Goal: Task Accomplishment & Management: Use online tool/utility

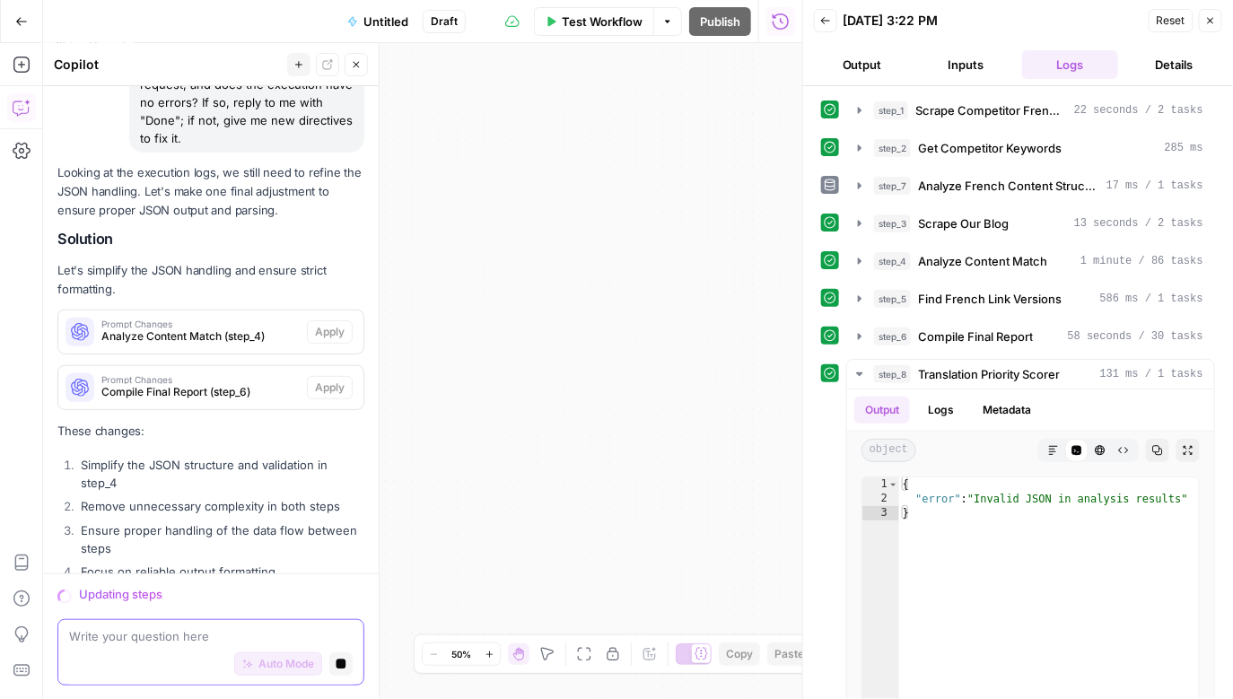
scroll to position [2455, 0]
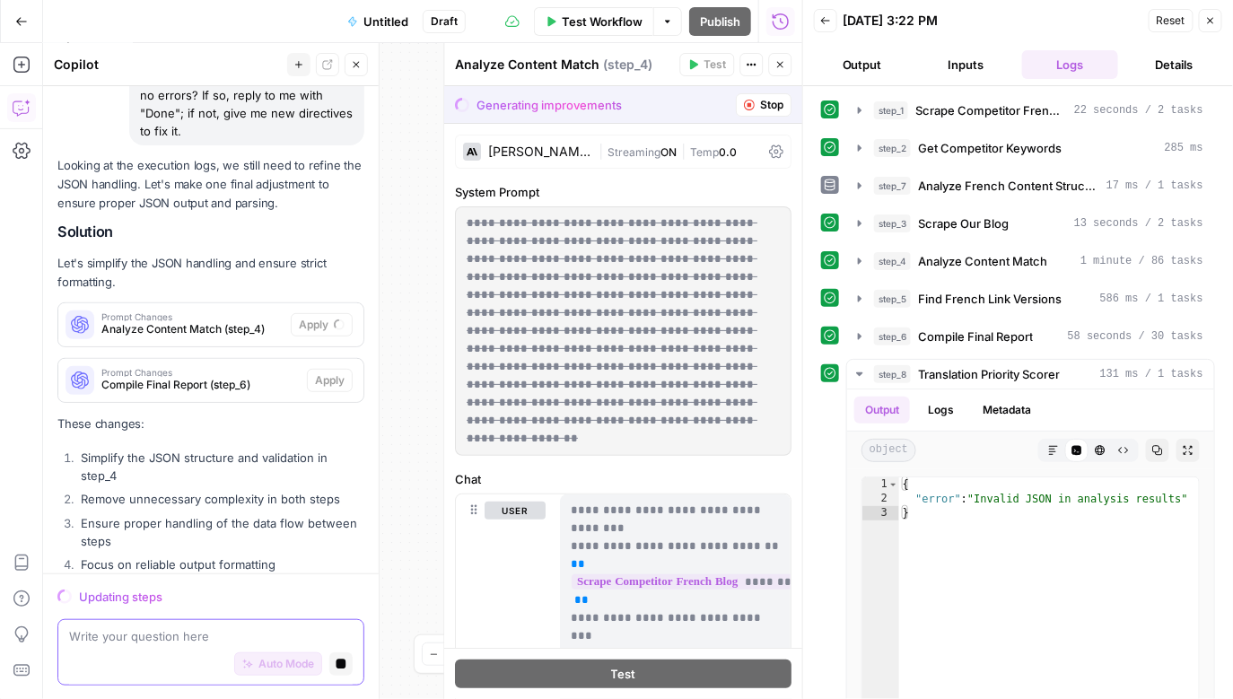
click at [348, 663] on button "Stop generating" at bounding box center [340, 663] width 23 height 23
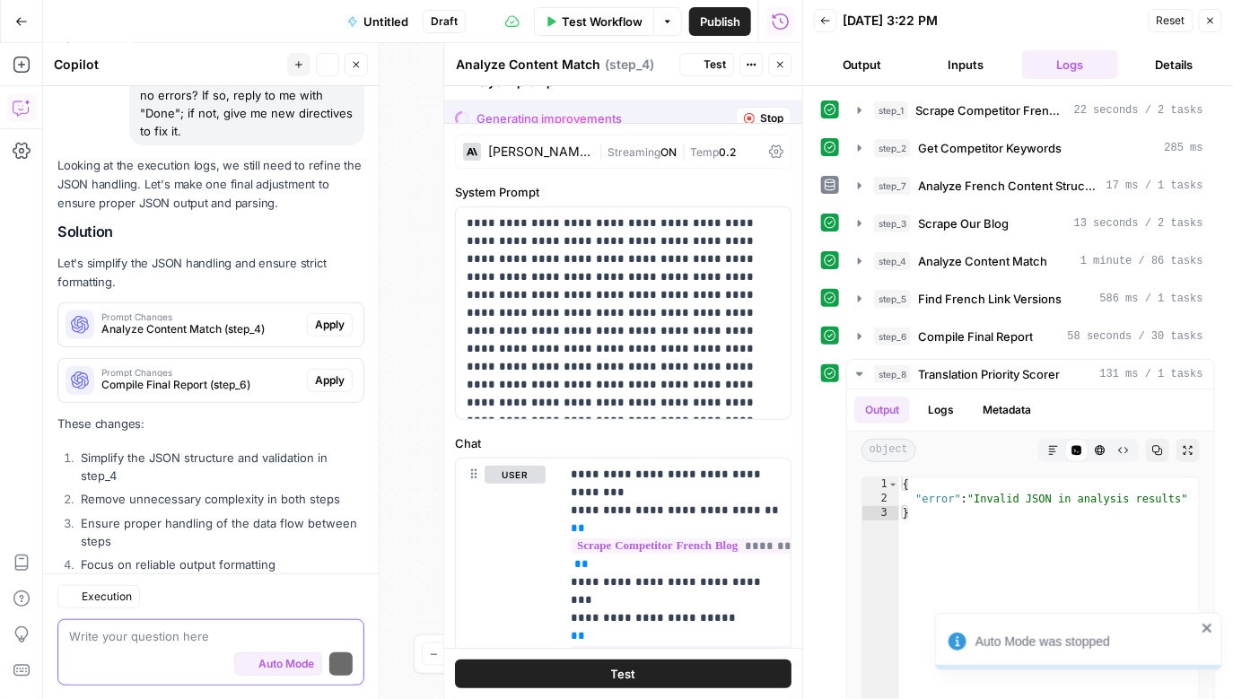
scroll to position [2483, 0]
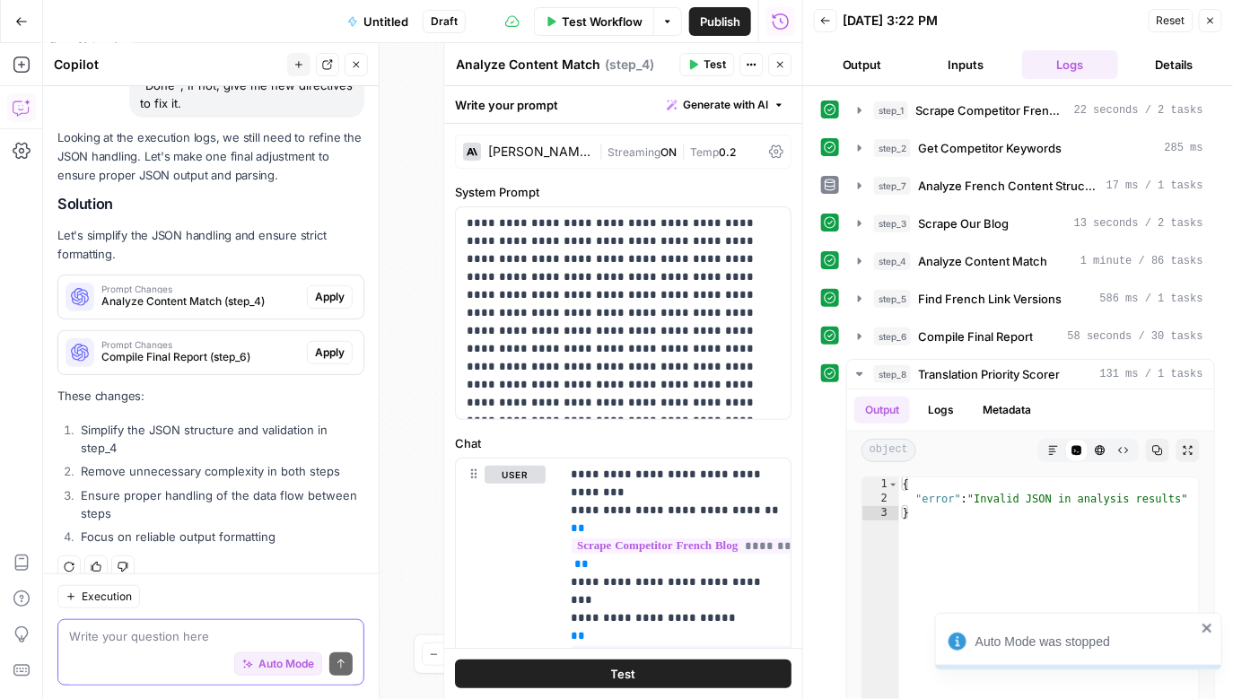
click at [320, 289] on span "Apply" at bounding box center [330, 297] width 30 height 16
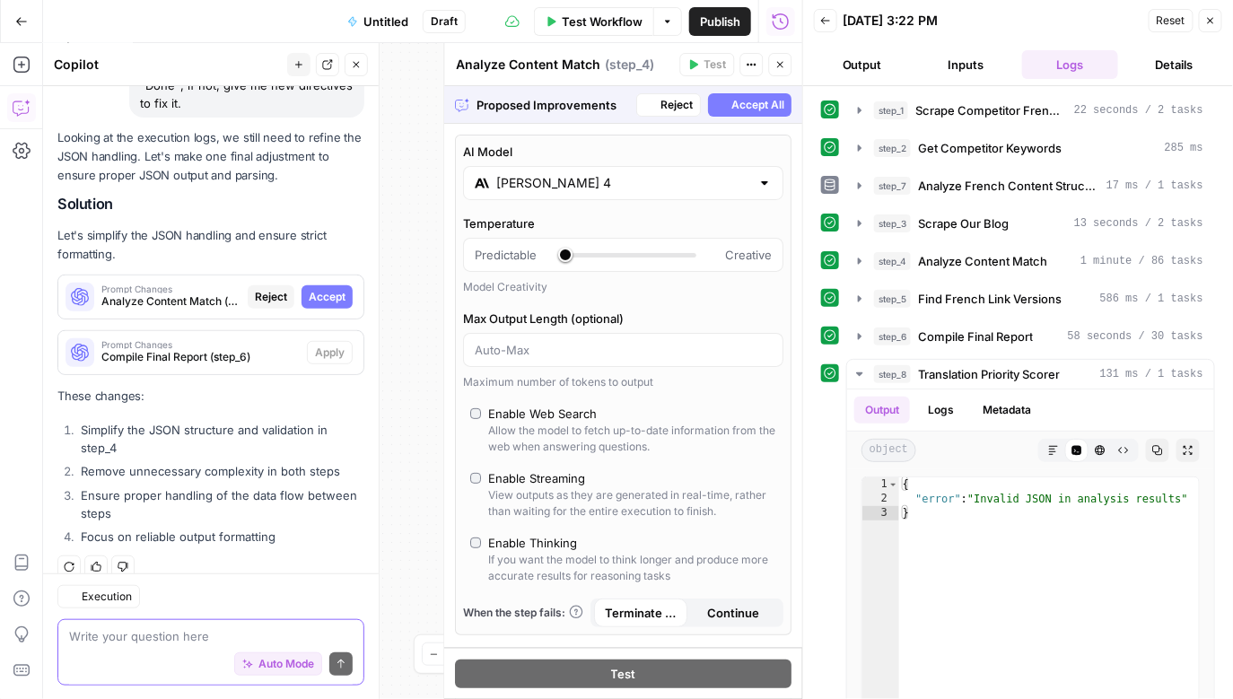
type input "*"
click at [333, 289] on span "Accept" at bounding box center [327, 297] width 37 height 16
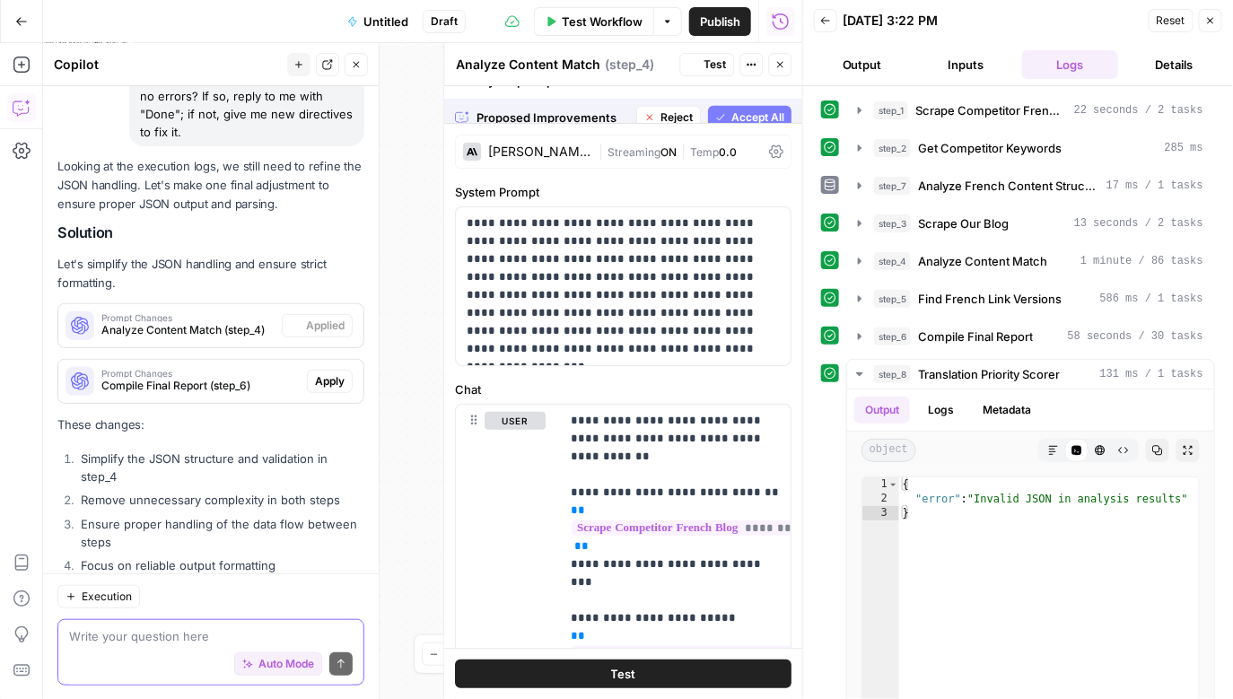
scroll to position [2512, 0]
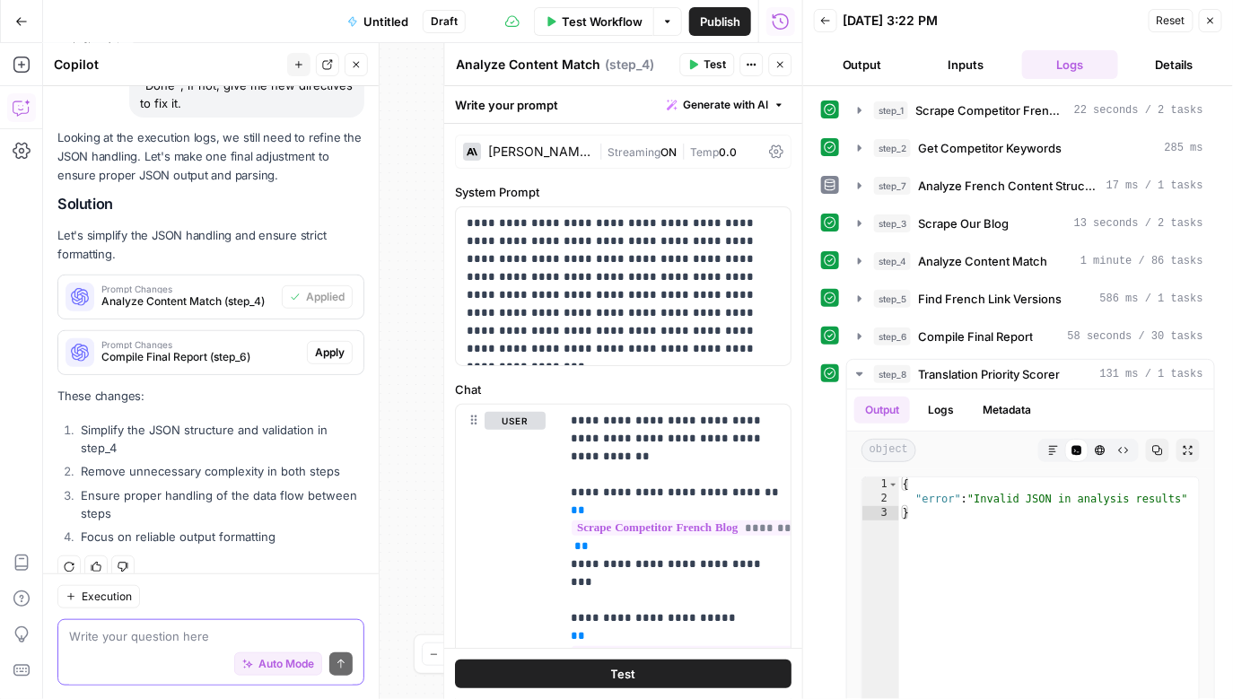
click at [338, 345] on span "Apply" at bounding box center [330, 353] width 30 height 16
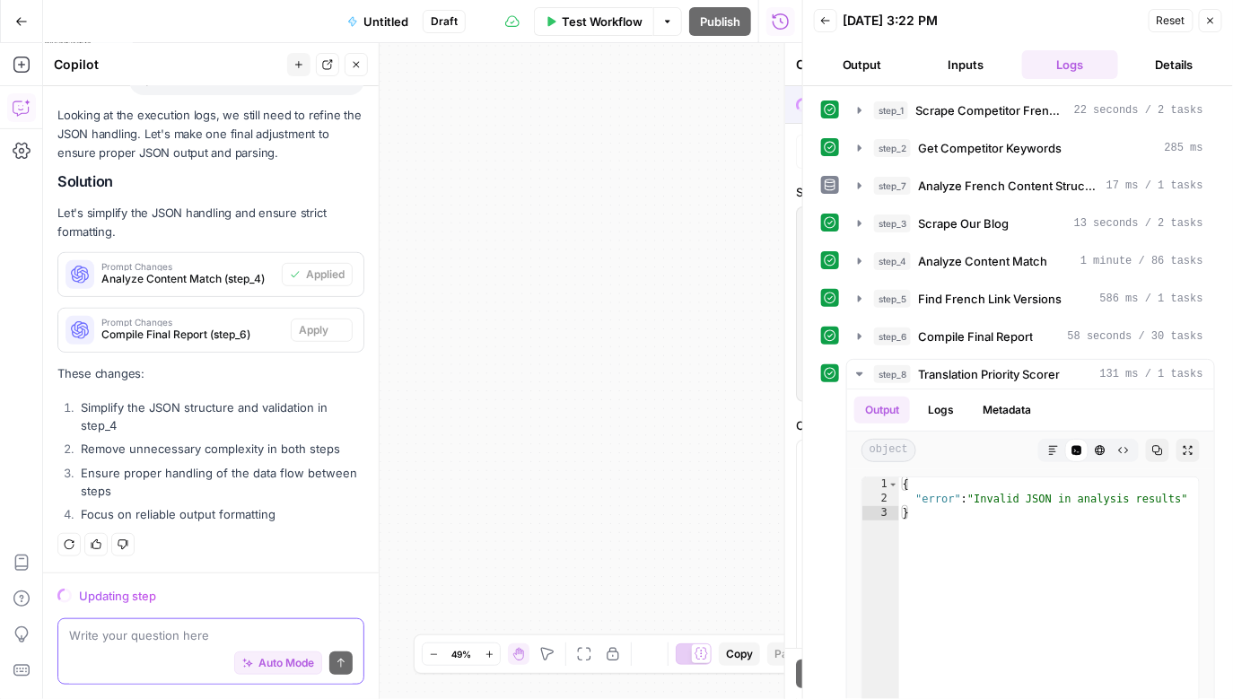
scroll to position [2483, 0]
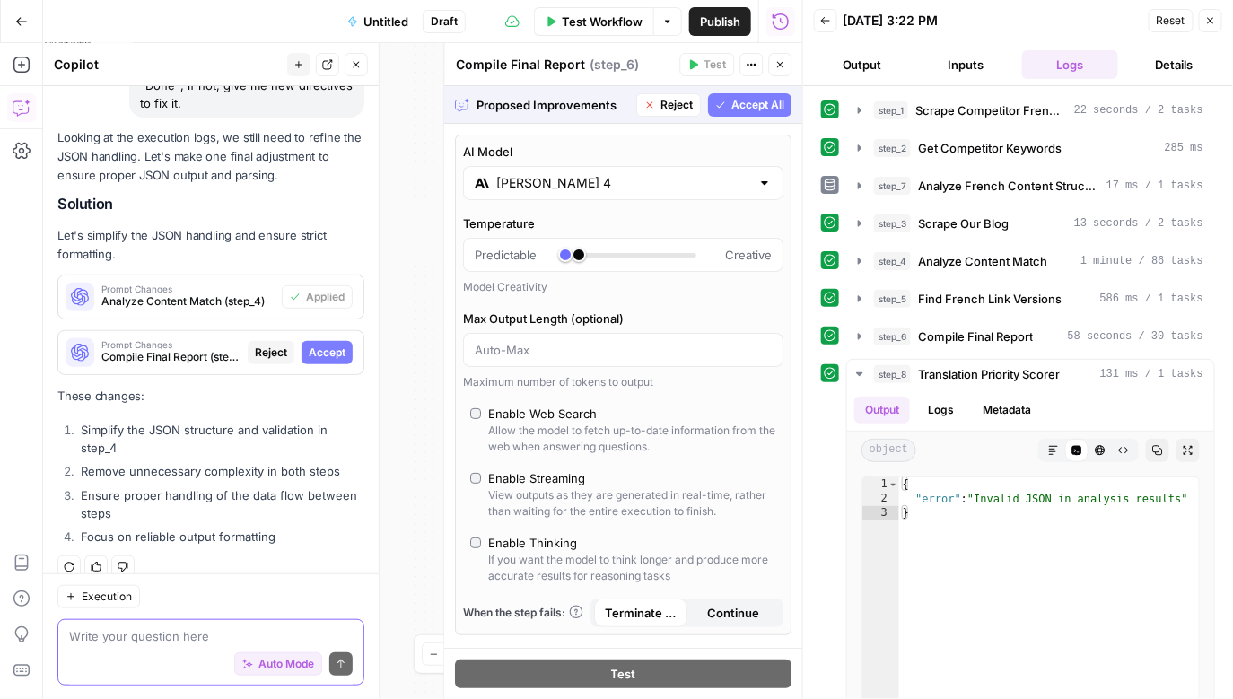
click at [736, 93] on button "Accept All" at bounding box center [750, 104] width 83 height 23
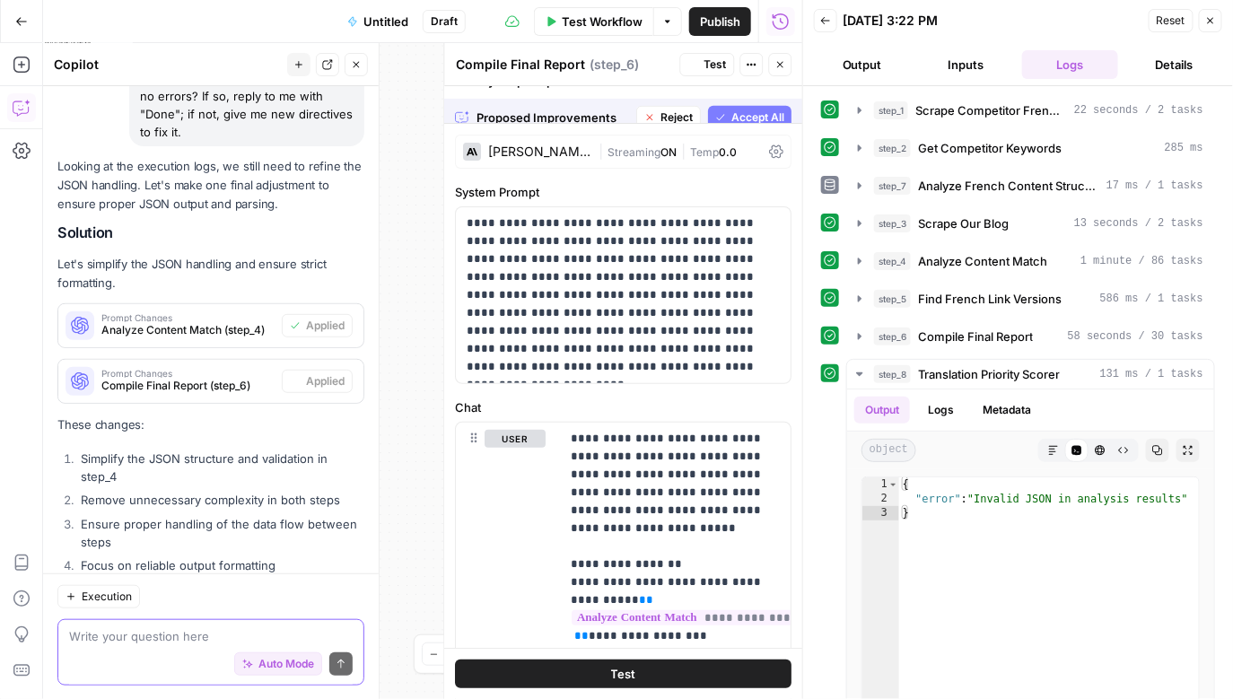
scroll to position [2512, 0]
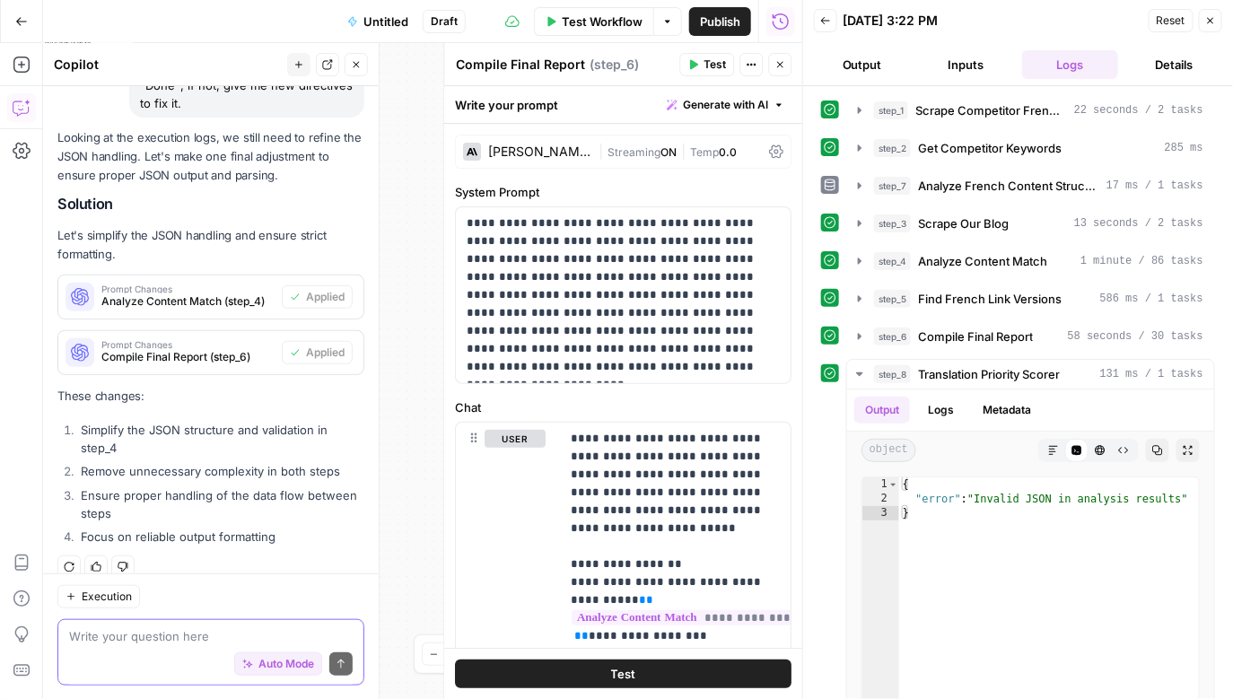
click at [387, 18] on span "Untitled" at bounding box center [386, 22] width 45 height 18
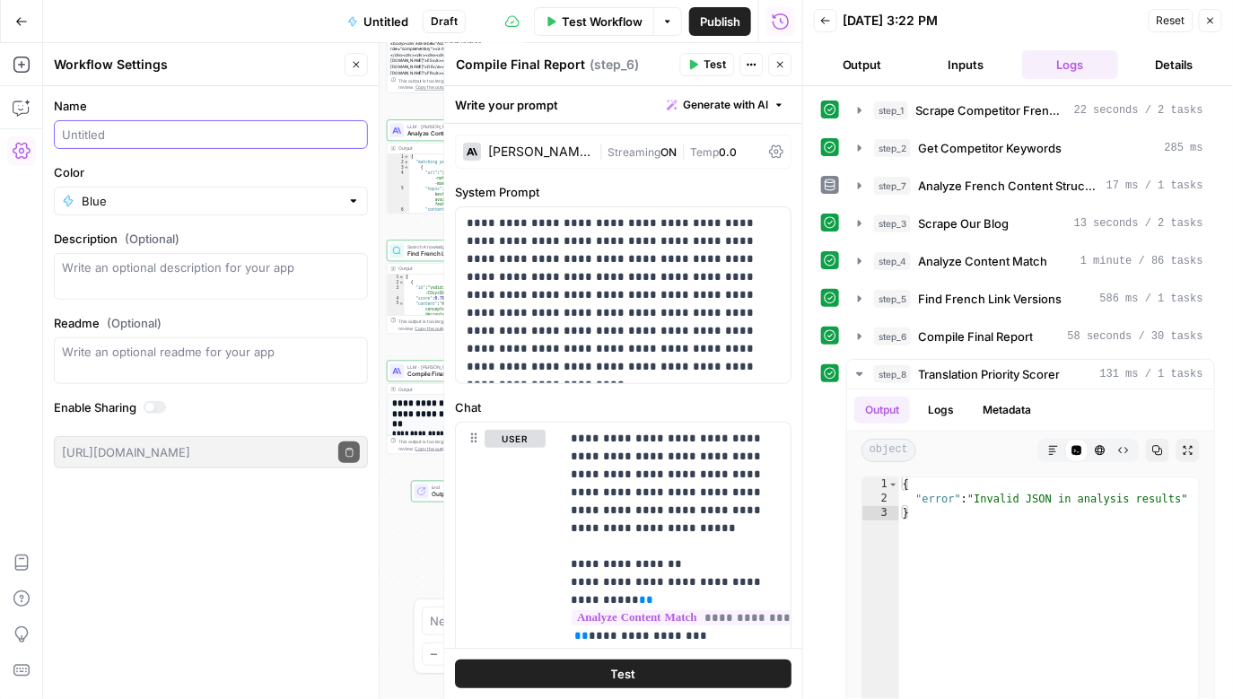
click at [197, 141] on input "Name" at bounding box center [211, 135] width 298 height 18
type input "Localizer"
click at [97, 225] on form "Name Localizer Color Blue Description (Optional) Readme (Optional) Write an opt…" at bounding box center [211, 282] width 336 height 393
click at [97, 198] on input "Color" at bounding box center [211, 201] width 259 height 18
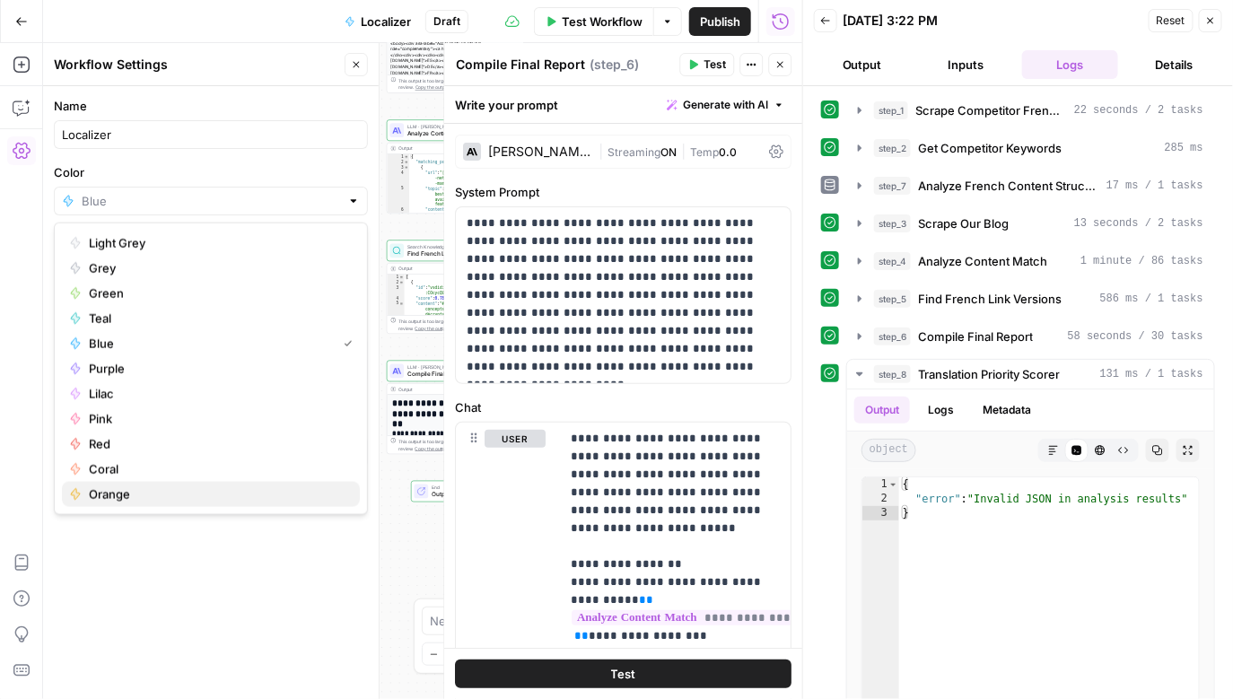
click at [87, 484] on button "Orange" at bounding box center [211, 494] width 298 height 25
type input "Orange"
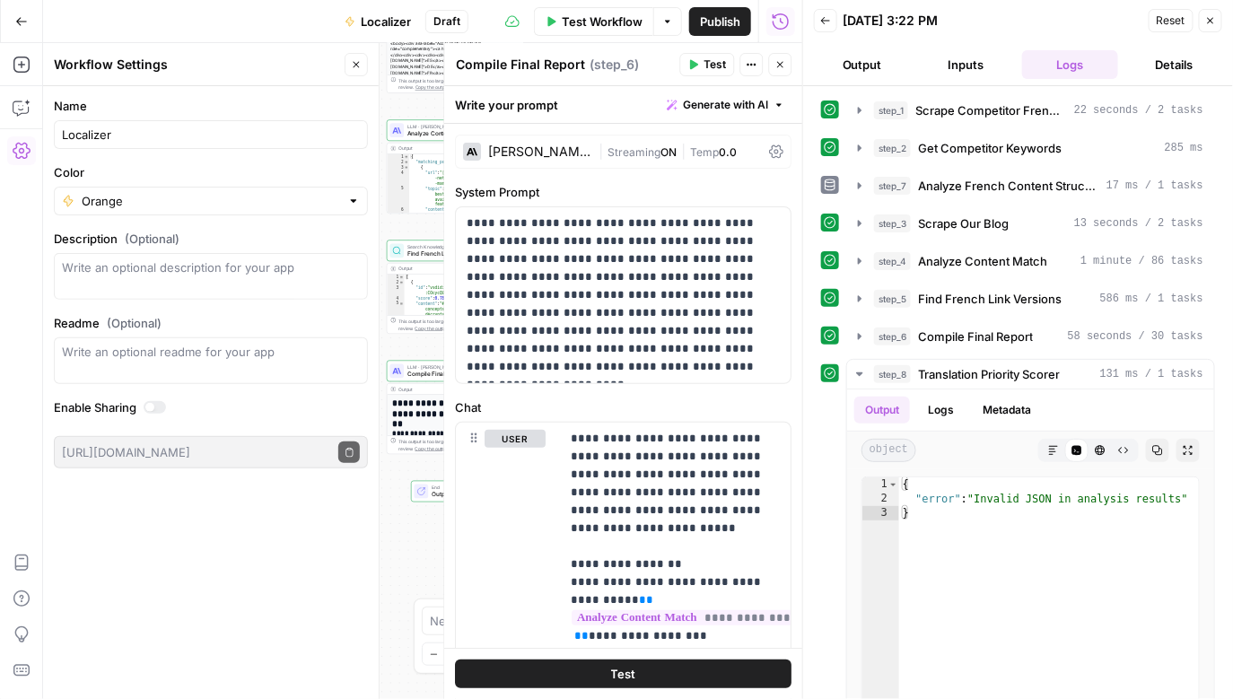
click at [175, 122] on div "Localizer" at bounding box center [211, 134] width 314 height 29
type input "Localizer FR V1"
click at [717, 29] on span "Publish" at bounding box center [720, 22] width 40 height 18
click at [209, 260] on textarea "Description (Optional)" at bounding box center [211, 277] width 298 height 36
type textarea "Identify competitor opportunities for FR translations"
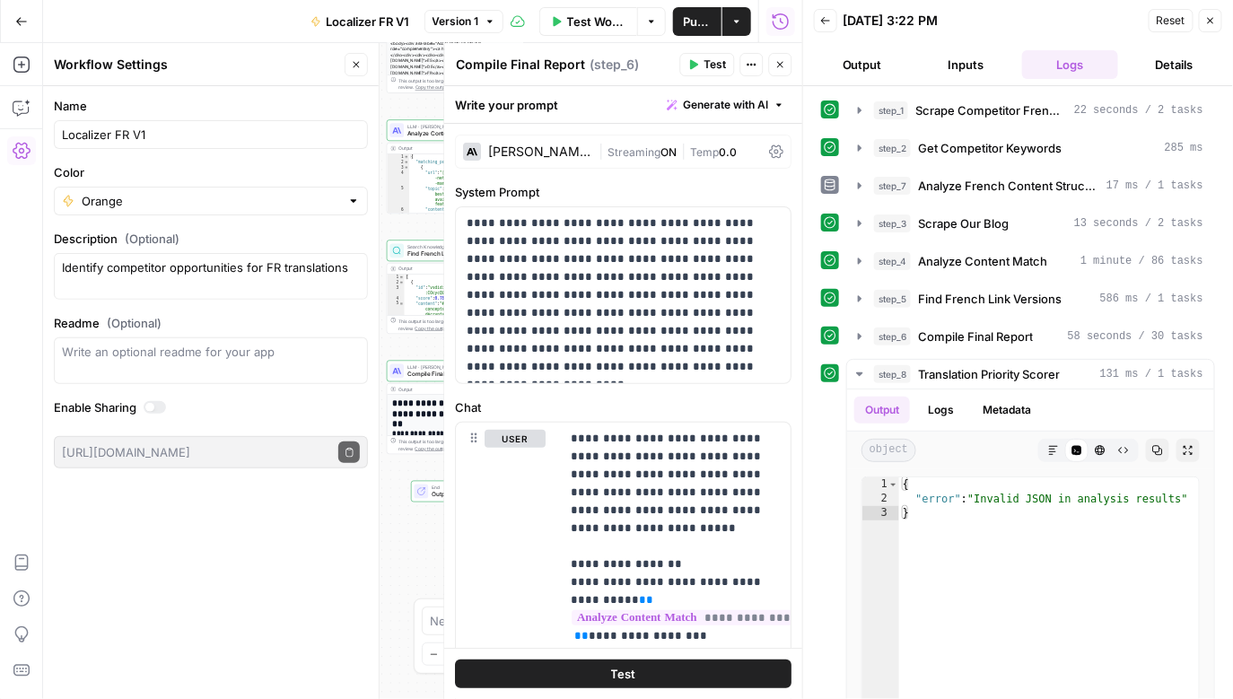
click at [154, 525] on div "Name Localizer FR V1 Color Orange Description (Optional) Identify competitor op…" at bounding box center [211, 392] width 336 height 613
click at [691, 23] on span "Publish" at bounding box center [697, 22] width 27 height 18
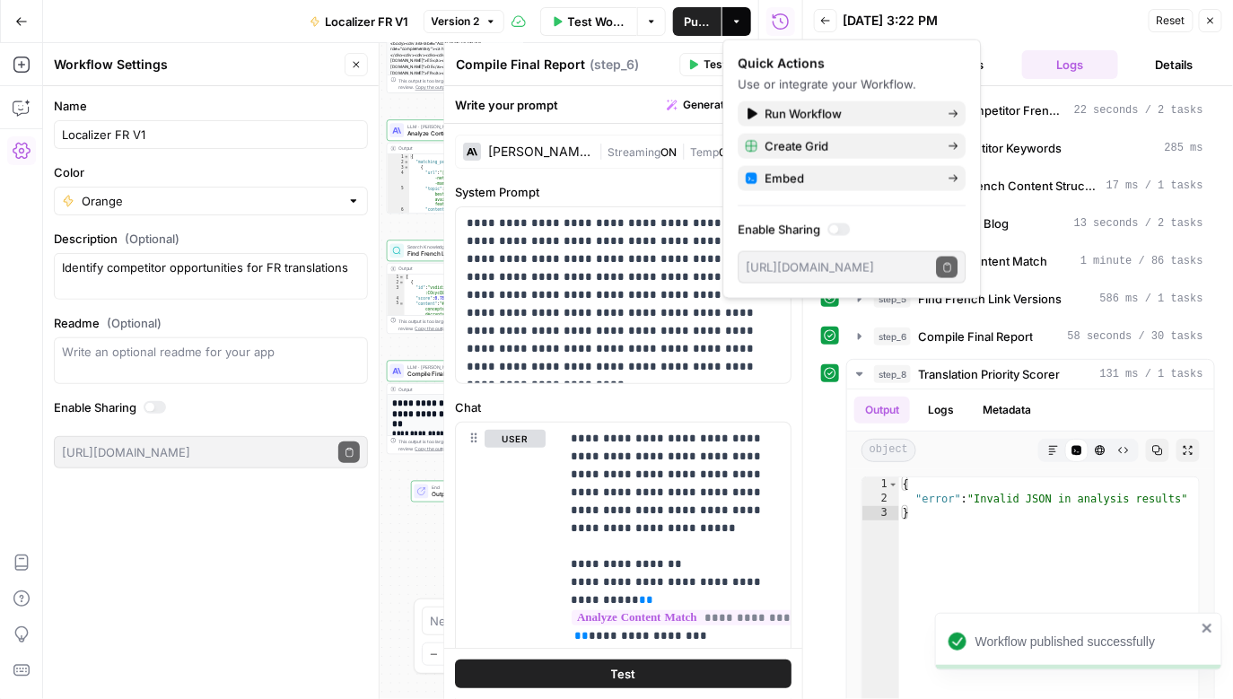
click at [751, 22] on div "Test Workflow Options Publish Actions Run History" at bounding box center [654, 21] width 299 height 42
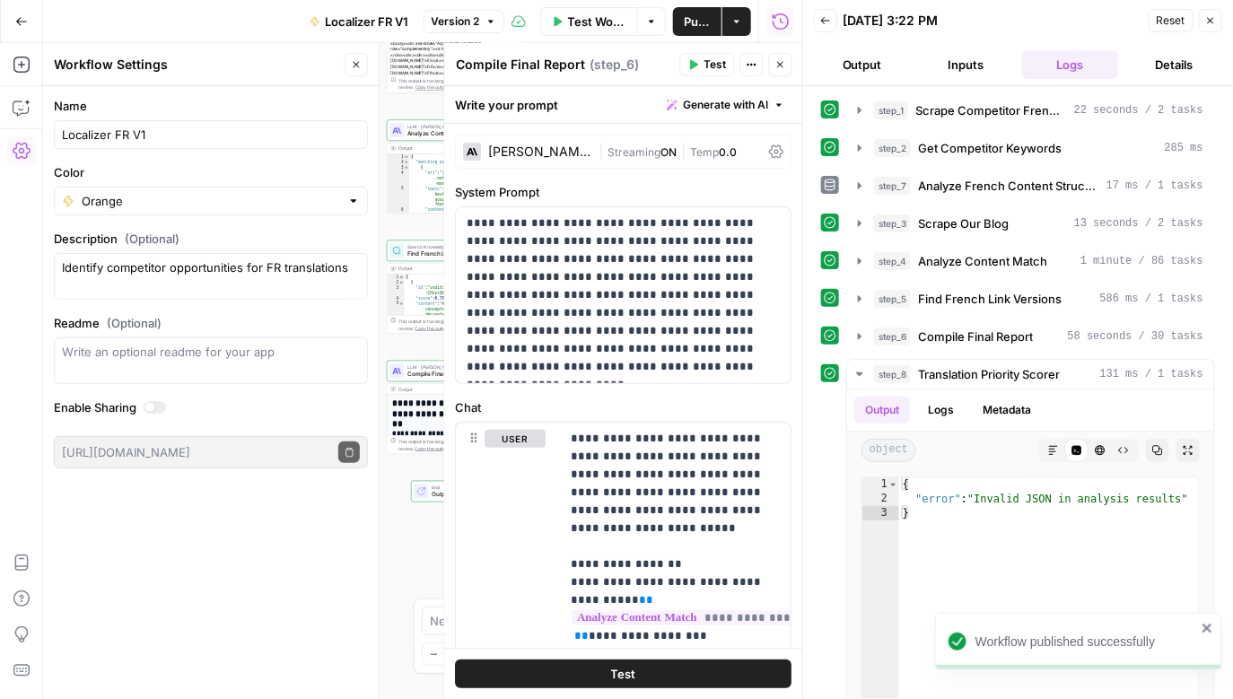
click at [739, 20] on icon "button" at bounding box center [737, 21] width 11 height 11
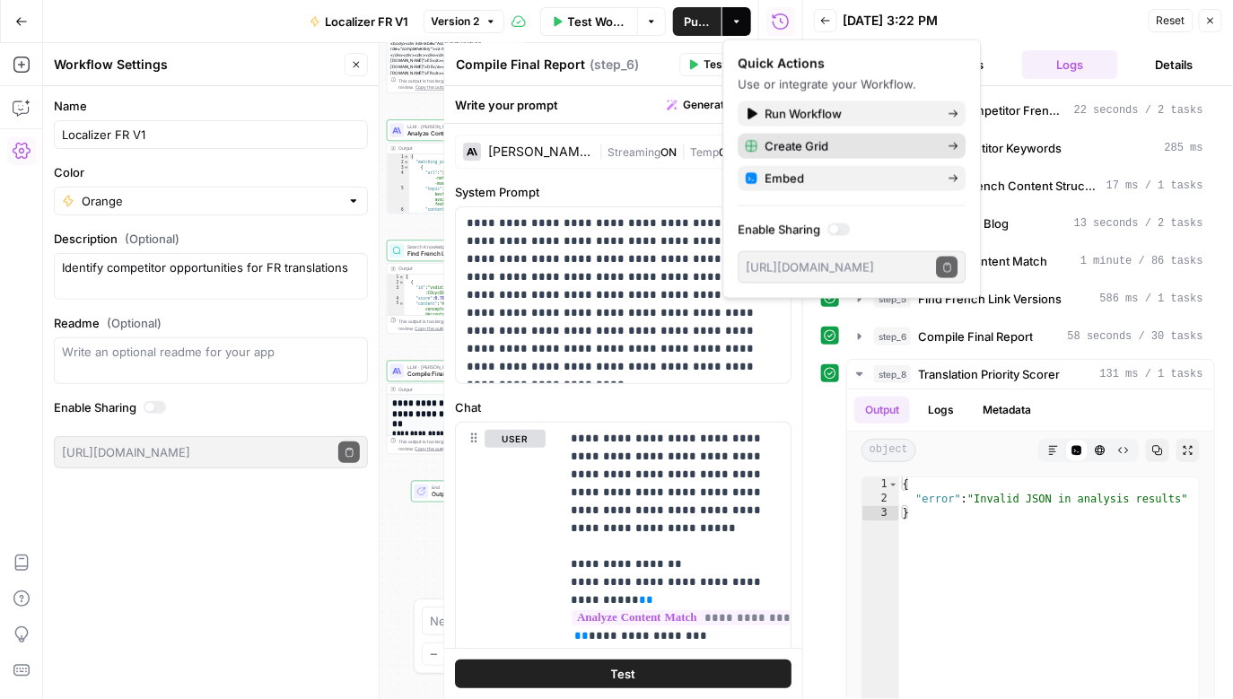
click at [806, 140] on span "Create Grid" at bounding box center [849, 146] width 169 height 18
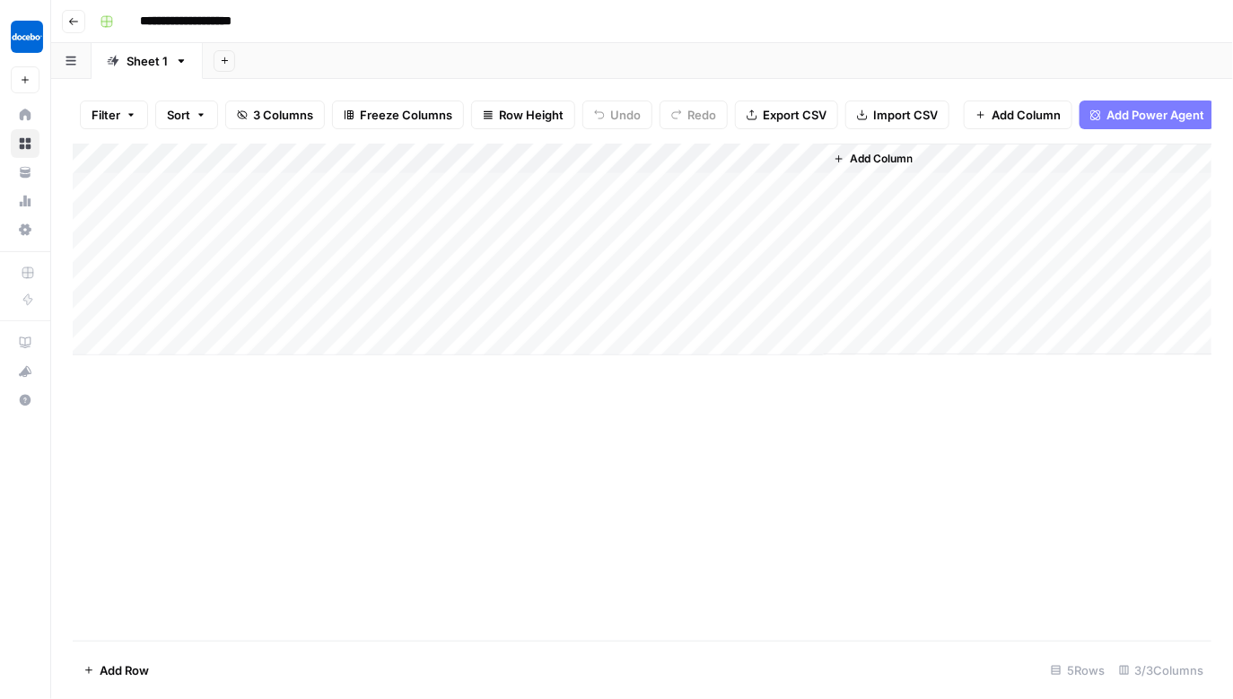
click at [306, 186] on div "Add Column" at bounding box center [643, 250] width 1140 height 212
click at [268, 196] on div "Add Column" at bounding box center [643, 250] width 1140 height 212
paste textarea "**********"
type textarea "**********"
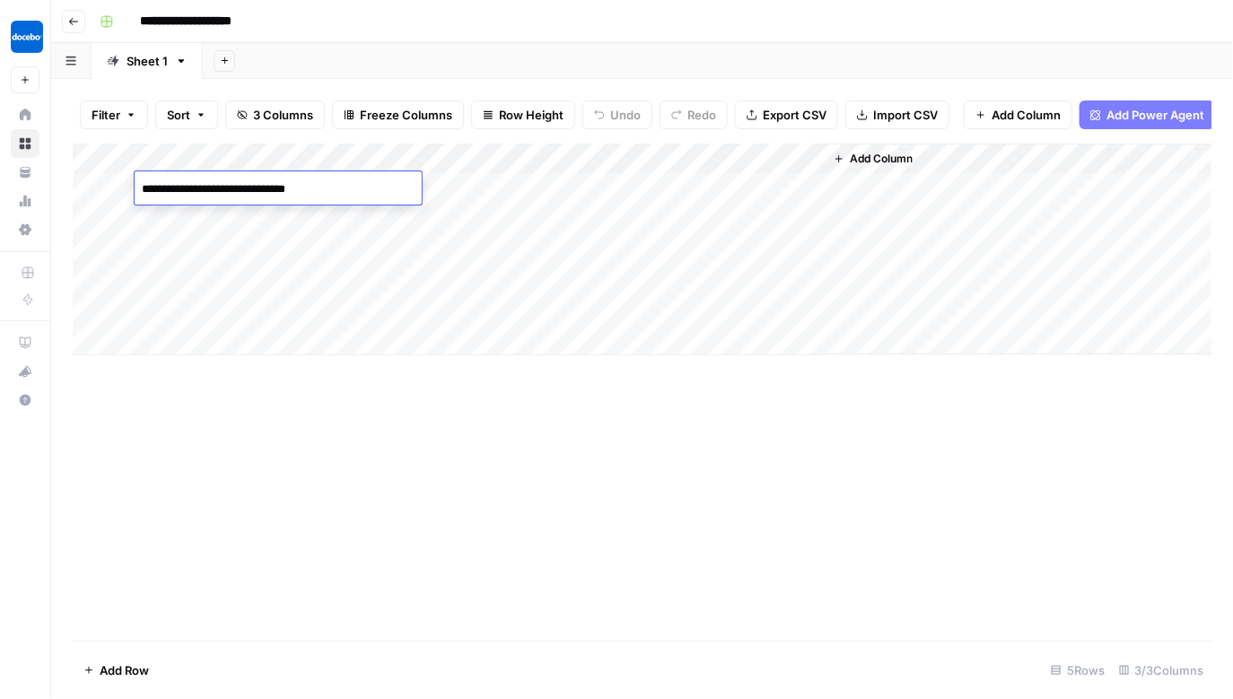
click at [450, 254] on div "Add Column" at bounding box center [643, 250] width 1140 height 212
click at [474, 181] on div "Add Column" at bounding box center [643, 250] width 1140 height 212
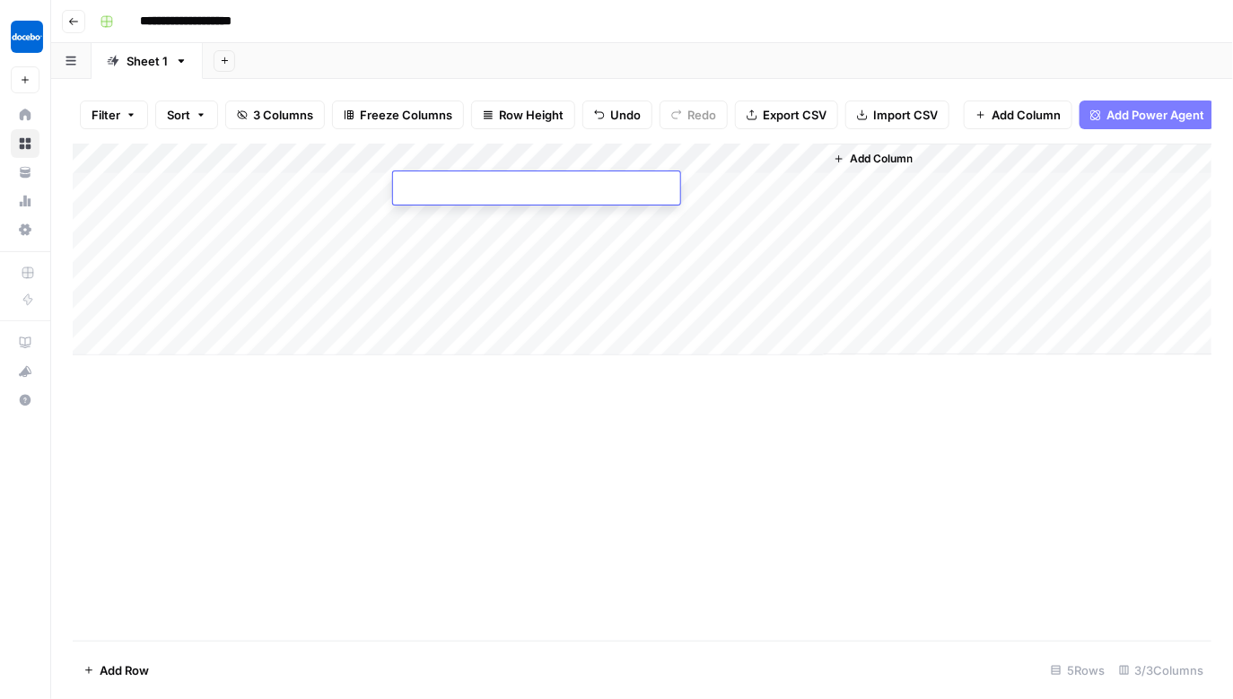
paste textarea "**********"
click at [554, 194] on textarea "**********" at bounding box center [542, 189] width 298 height 25
type textarea "**********"
click at [715, 181] on div "Add Column" at bounding box center [643, 250] width 1140 height 212
click at [728, 181] on div "Add Column" at bounding box center [643, 250] width 1140 height 212
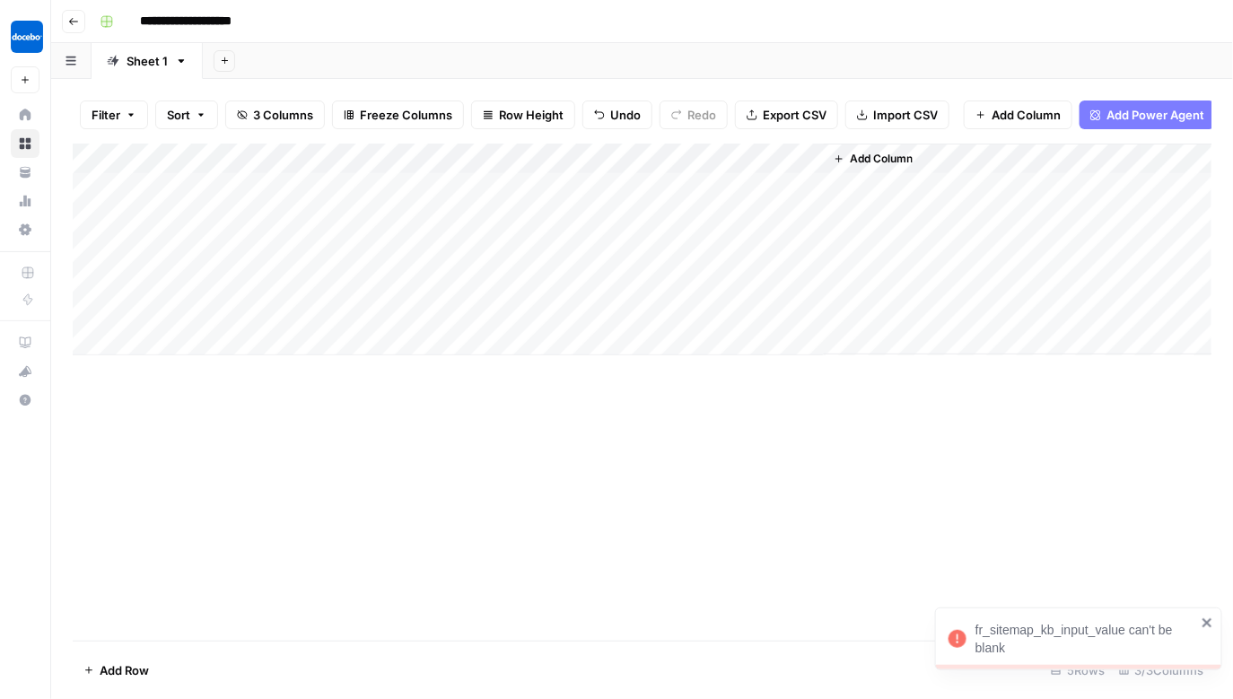
click at [787, 158] on div "Add Column" at bounding box center [643, 250] width 1140 height 212
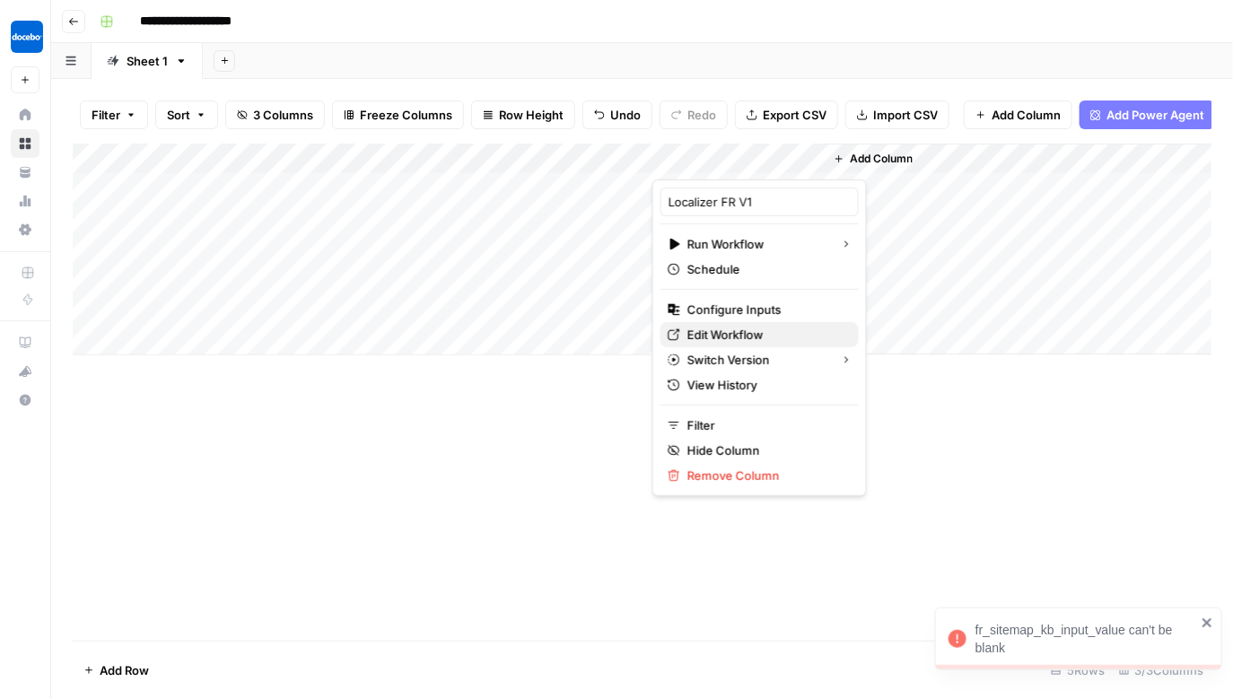
click at [735, 336] on span "Edit Workflow" at bounding box center [766, 335] width 157 height 18
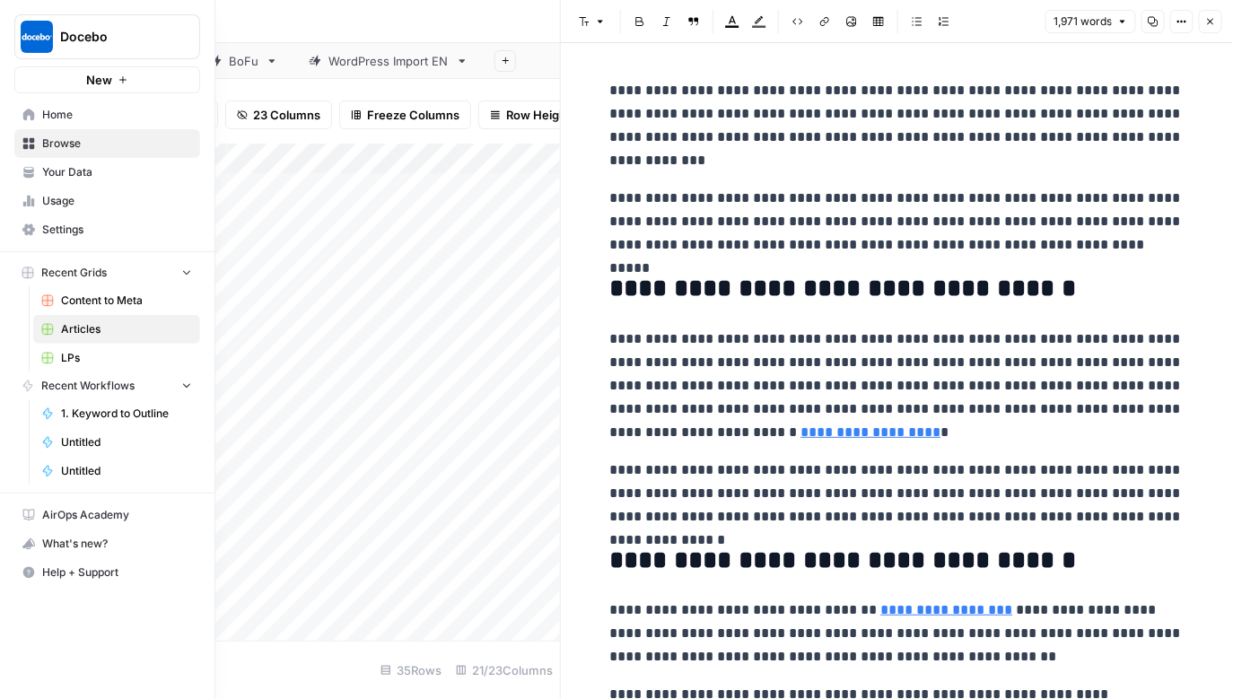
click at [39, 115] on link "Home" at bounding box center [107, 115] width 186 height 29
